Goal: Task Accomplishment & Management: Use online tool/utility

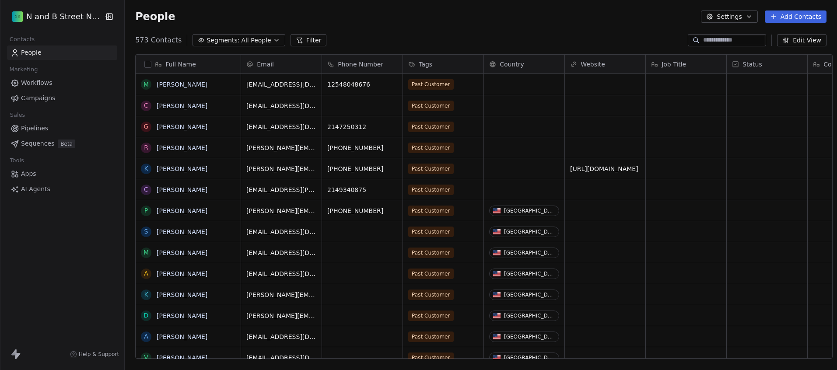
scroll to position [319, 712]
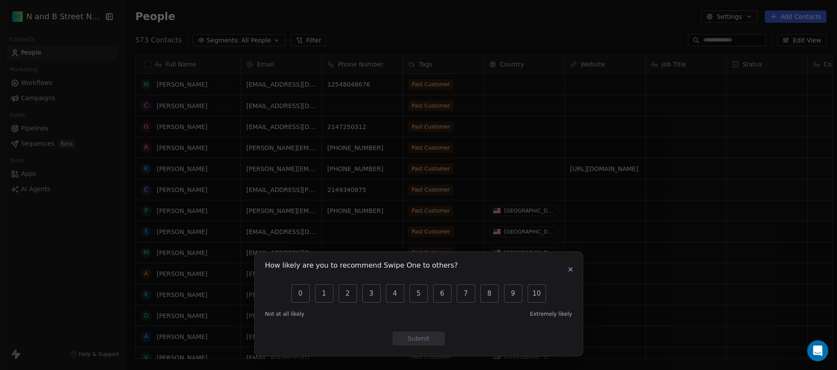
click at [570, 270] on icon "button" at bounding box center [571, 270] width 4 height 4
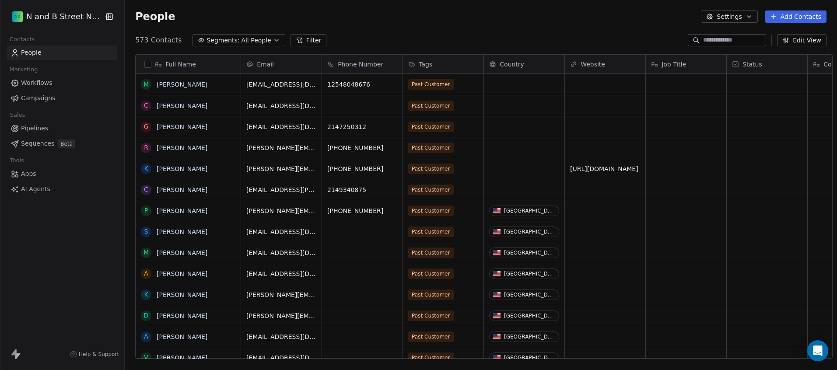
click at [781, 20] on button "Add Contacts" at bounding box center [796, 17] width 62 height 12
click at [795, 54] on span "Import from CSV" at bounding box center [793, 49] width 51 height 9
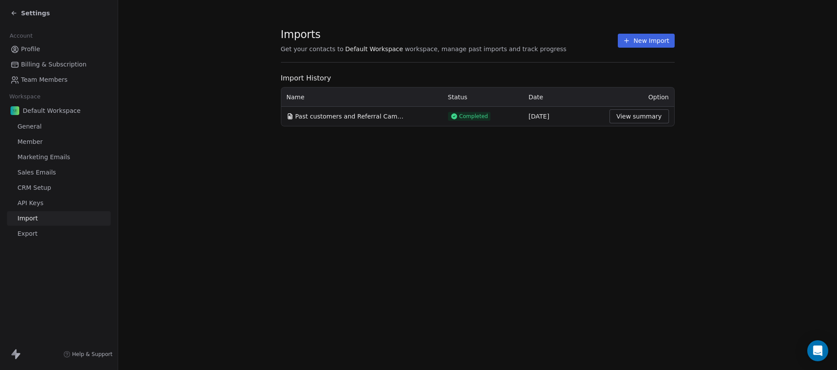
click at [642, 48] on div "Imports Get your contacts to Default Workspace workspace, manage past imports a…" at bounding box center [478, 40] width 394 height 15
click at [642, 42] on button "New Import" at bounding box center [646, 41] width 56 height 14
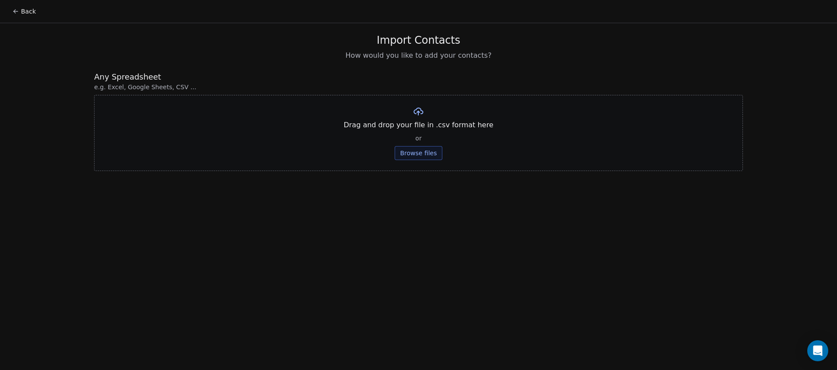
click at [405, 155] on button "Browse files" at bounding box center [418, 153] width 47 height 14
click at [424, 132] on button "Upload" at bounding box center [419, 129] width 32 height 14
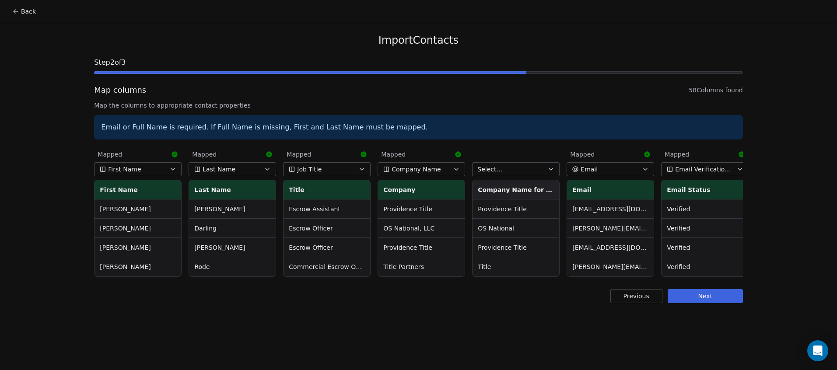
click at [719, 303] on button "Next" at bounding box center [705, 296] width 75 height 14
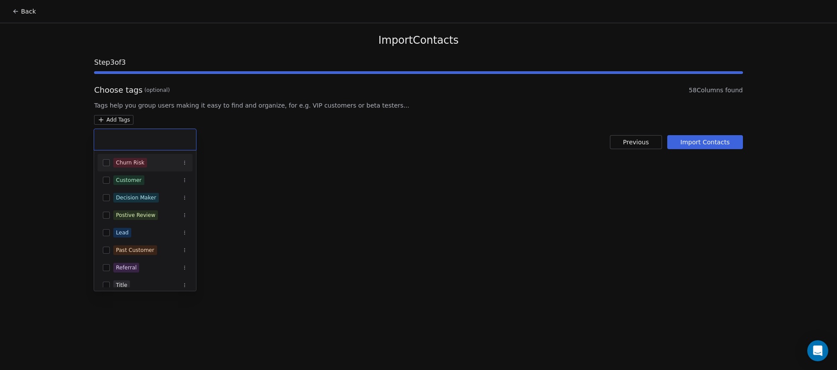
click at [117, 122] on html "Back Import Contacts Step 3 of 3 Choose tags (optional) 58 Columns found Tags h…" at bounding box center [418, 185] width 837 height 370
click at [105, 235] on button "Suggestions" at bounding box center [106, 232] width 7 height 7
click at [105, 285] on button "Suggestions" at bounding box center [106, 285] width 7 height 7
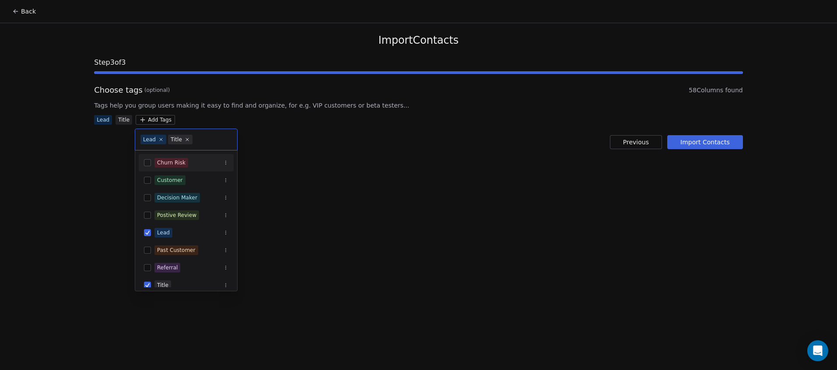
click at [124, 121] on html "Back Import Contacts Step 3 of 3 Choose tags (optional) 58 Columns found Tags h…" at bounding box center [418, 185] width 837 height 370
click at [140, 121] on html "Back Import Contacts Step 3 of 3 Choose tags (optional) 58 Columns found Tags h…" at bounding box center [418, 185] width 837 height 370
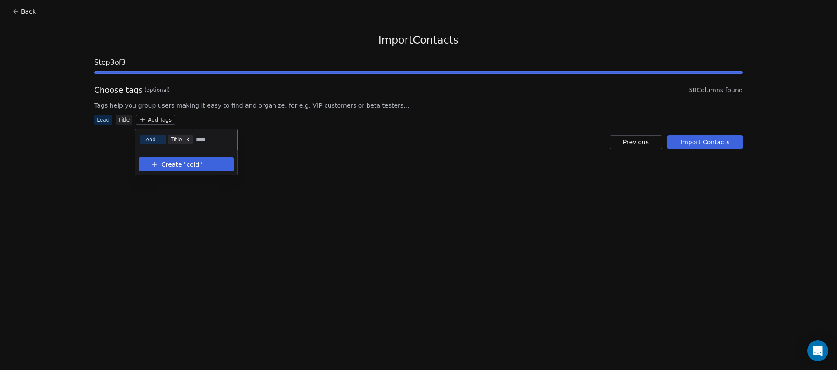
type input "****"
click at [164, 169] on button "Create " cold "" at bounding box center [186, 165] width 84 height 14
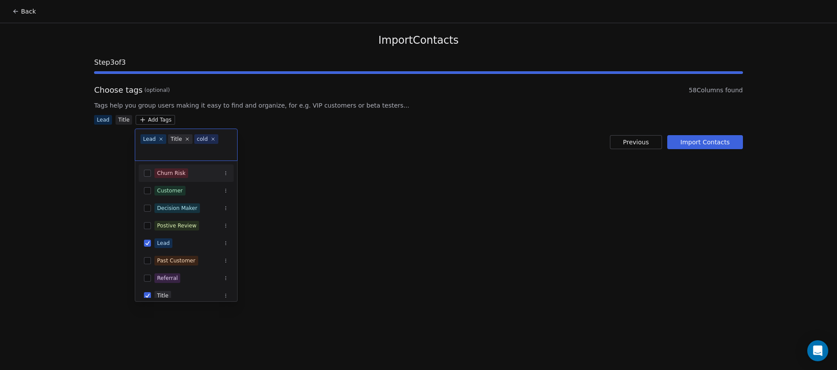
click at [696, 144] on html "Back Import Contacts Step 3 of 3 Choose tags (optional) 58 Columns found Tags h…" at bounding box center [418, 185] width 837 height 370
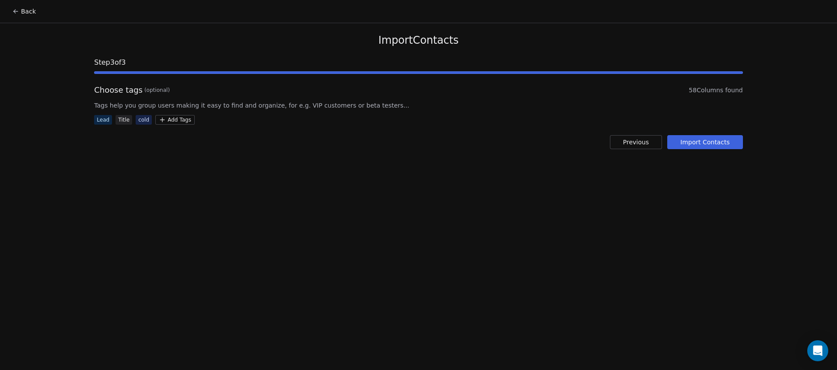
click at [709, 146] on button "Import Contacts" at bounding box center [705, 142] width 76 height 14
